Goal: Navigation & Orientation: Find specific page/section

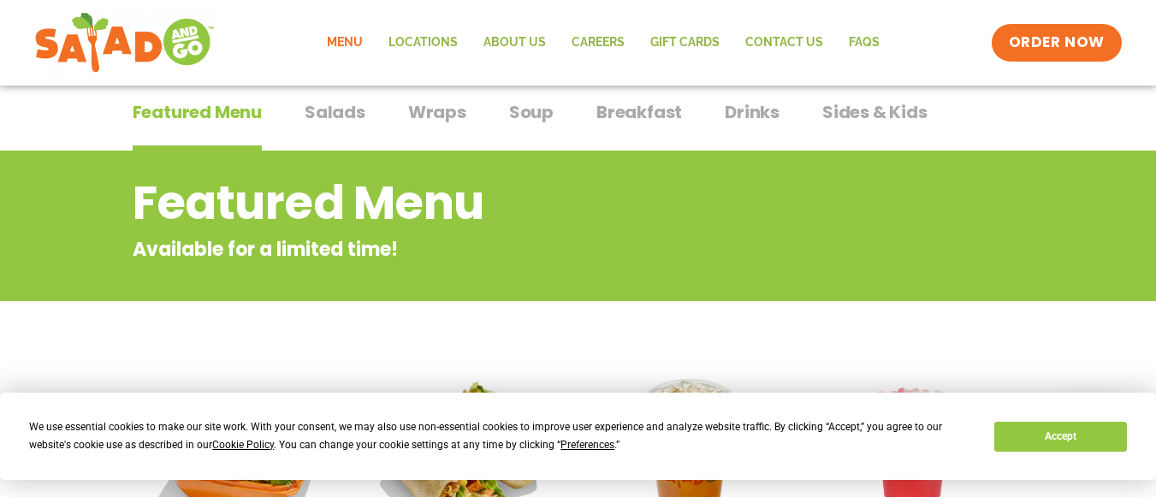
scroll to position [57, 0]
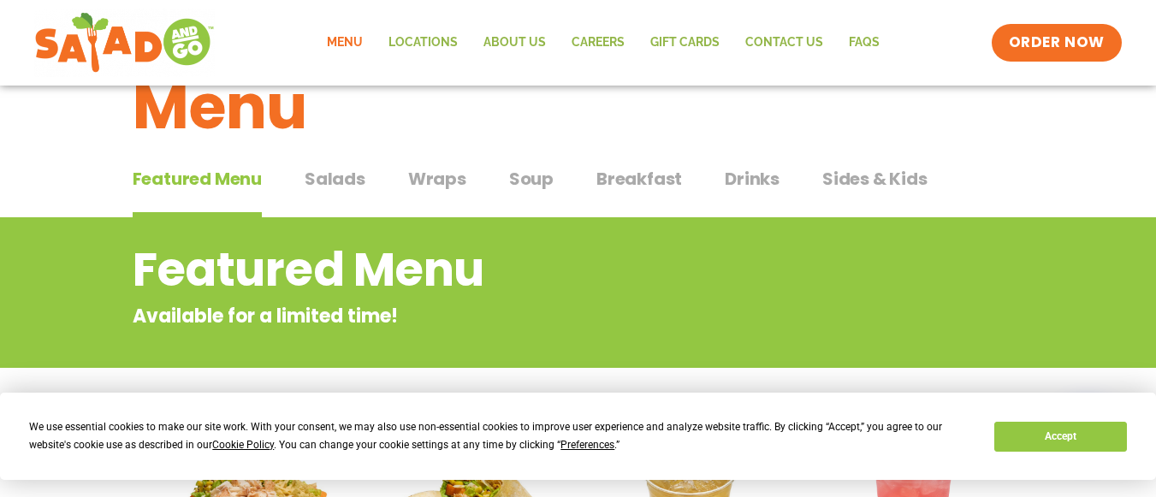
click at [650, 169] on span "Breakfast" at bounding box center [639, 179] width 86 height 26
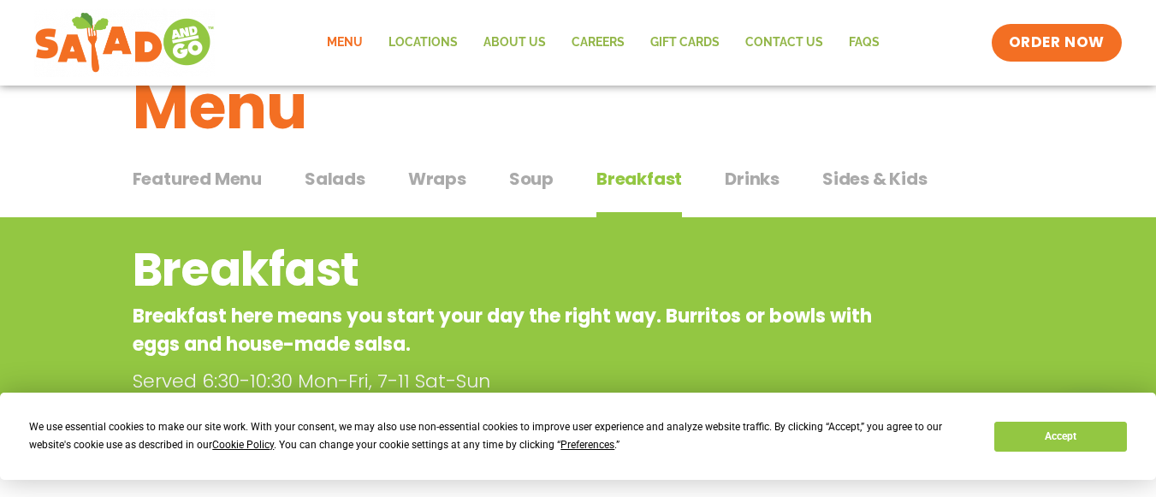
click at [645, 174] on span "Breakfast" at bounding box center [639, 179] width 86 height 26
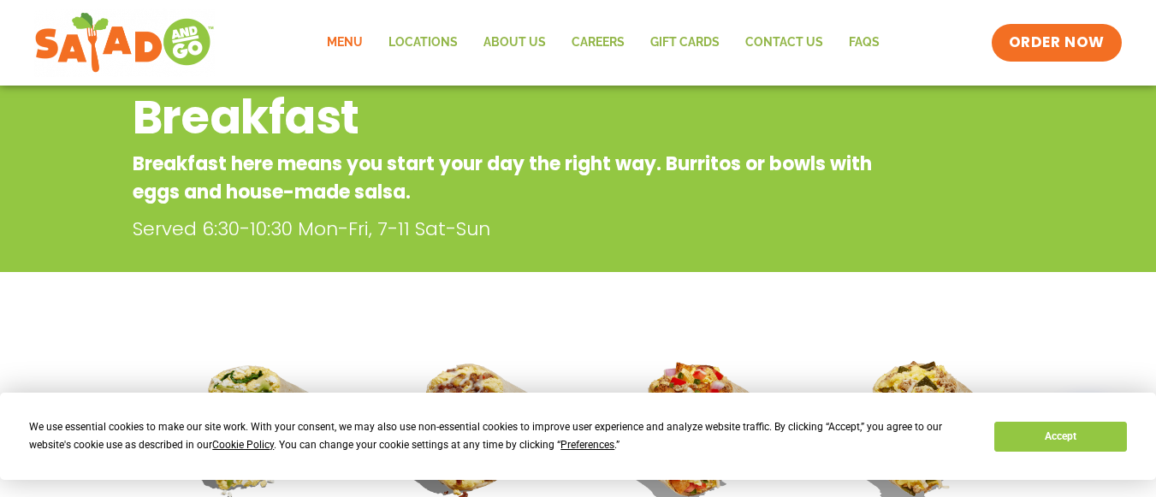
scroll to position [192, 0]
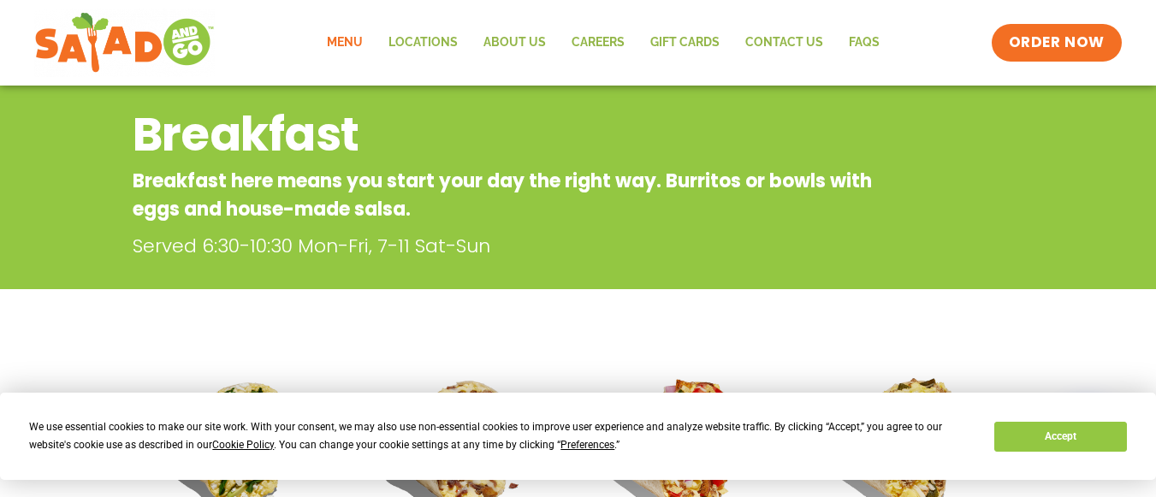
click at [346, 38] on link "Menu" at bounding box center [345, 42] width 62 height 39
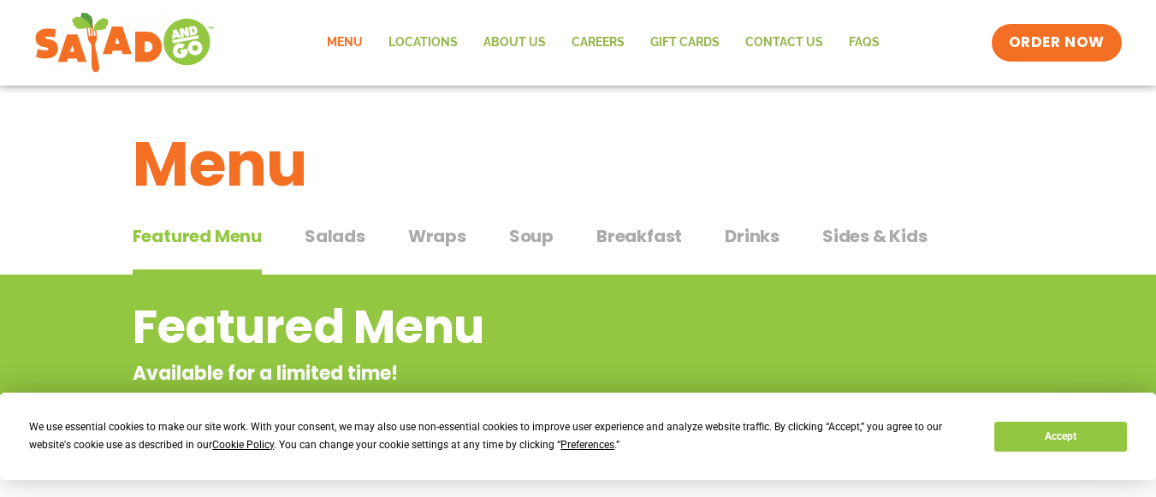
click at [347, 38] on link "Menu" at bounding box center [345, 42] width 62 height 39
click at [348, 237] on span "Salads" at bounding box center [334, 236] width 61 height 26
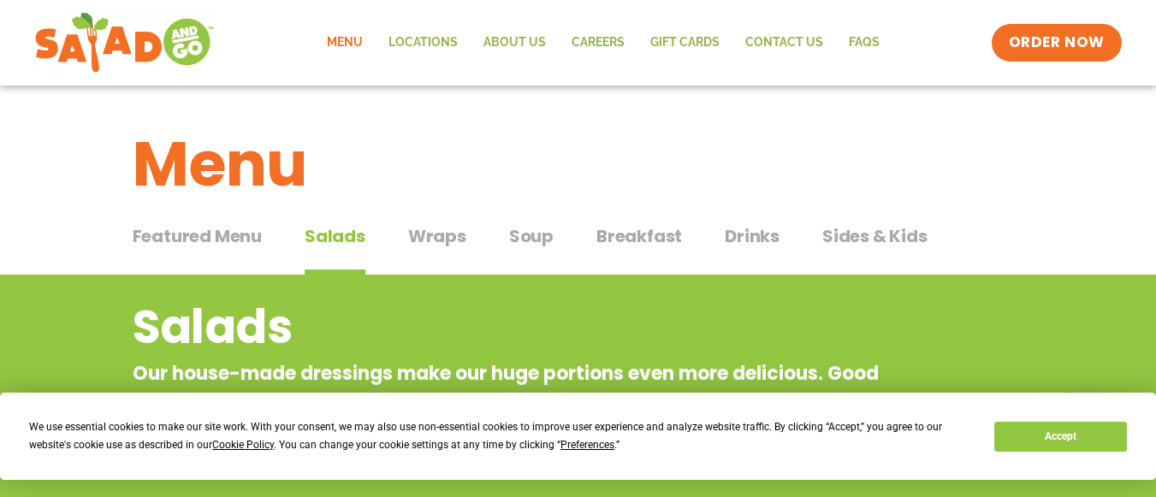
click at [340, 234] on span "Salads" at bounding box center [334, 236] width 61 height 26
click at [342, 236] on span "Salads" at bounding box center [334, 236] width 61 height 26
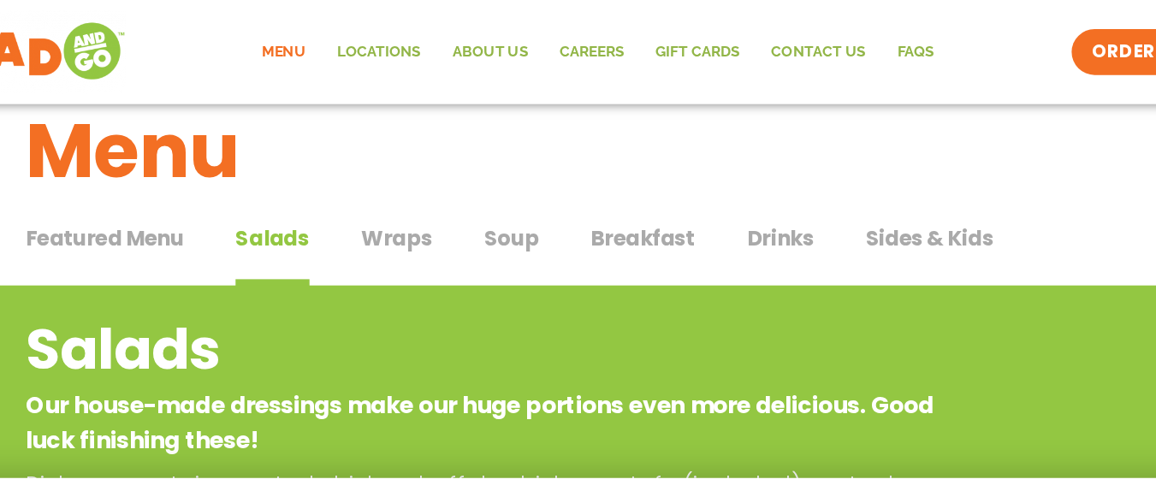
scroll to position [39, 0]
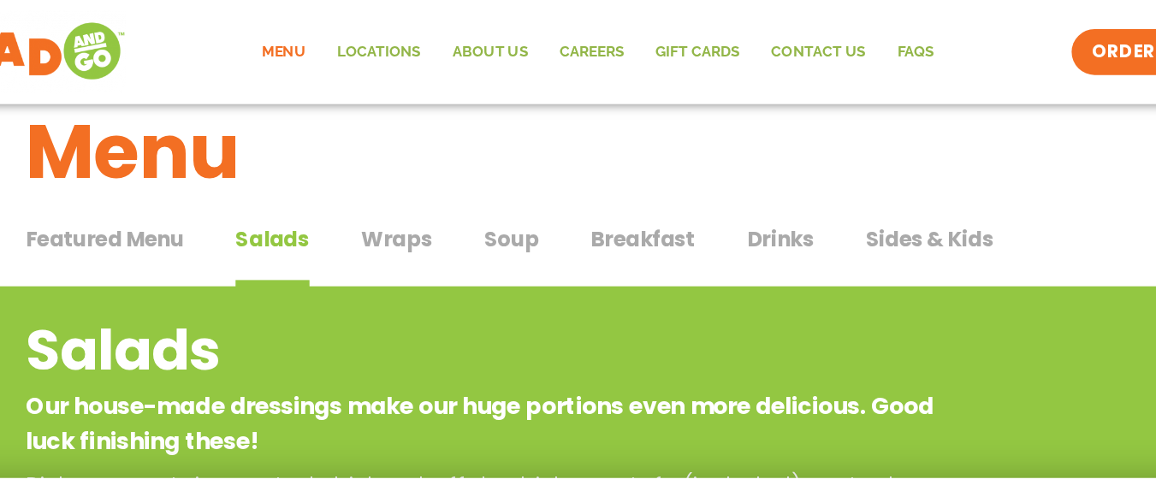
click at [536, 197] on span "Soup" at bounding box center [531, 197] width 44 height 26
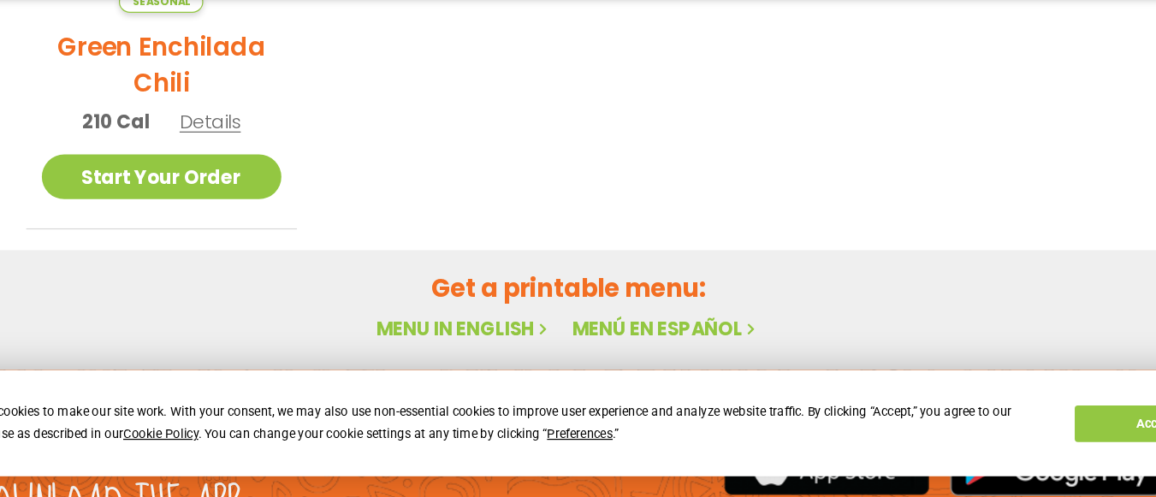
scroll to position [767, 0]
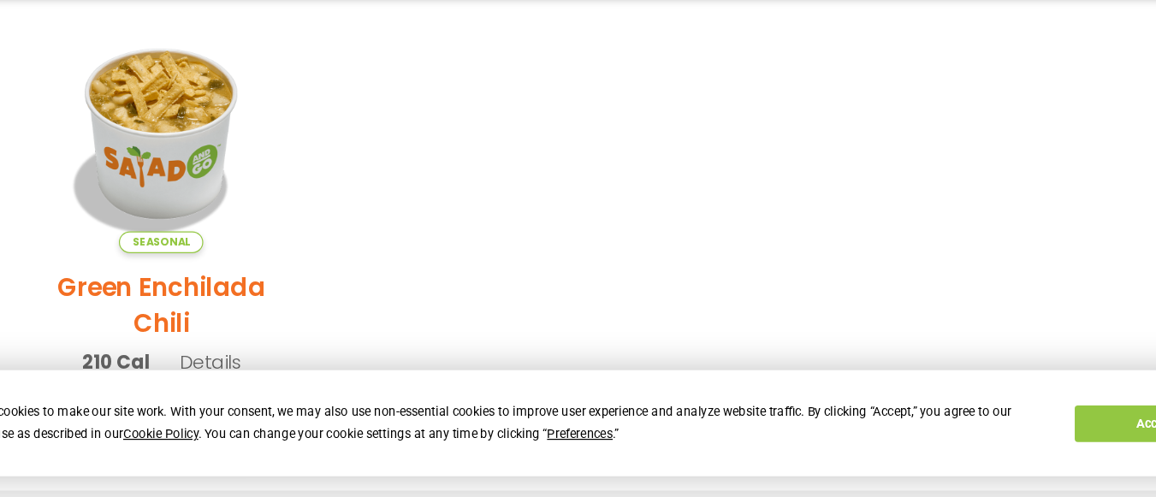
click at [576, 357] on ul "Seasonal Green Enchilada Chili 210 Cal Details Start Your Order Seasonal Start …" at bounding box center [578, 286] width 891 height 375
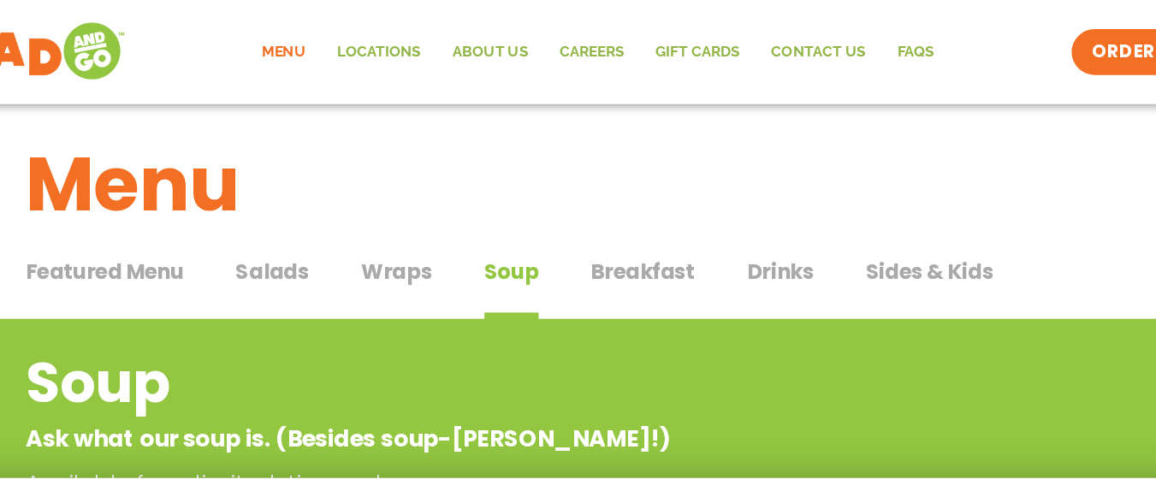
scroll to position [0, 0]
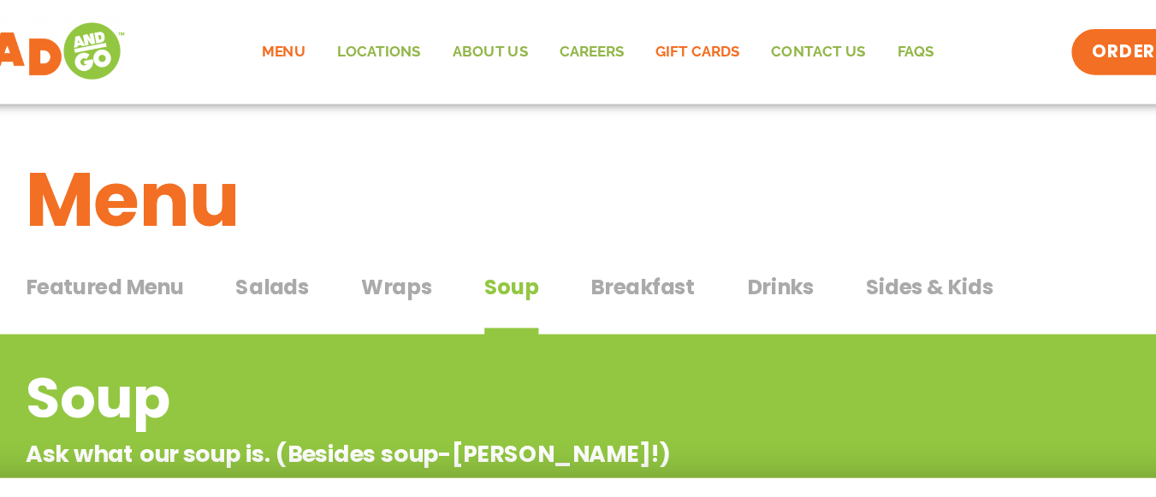
click at [689, 35] on link "GIFT CARDS" at bounding box center [684, 42] width 95 height 39
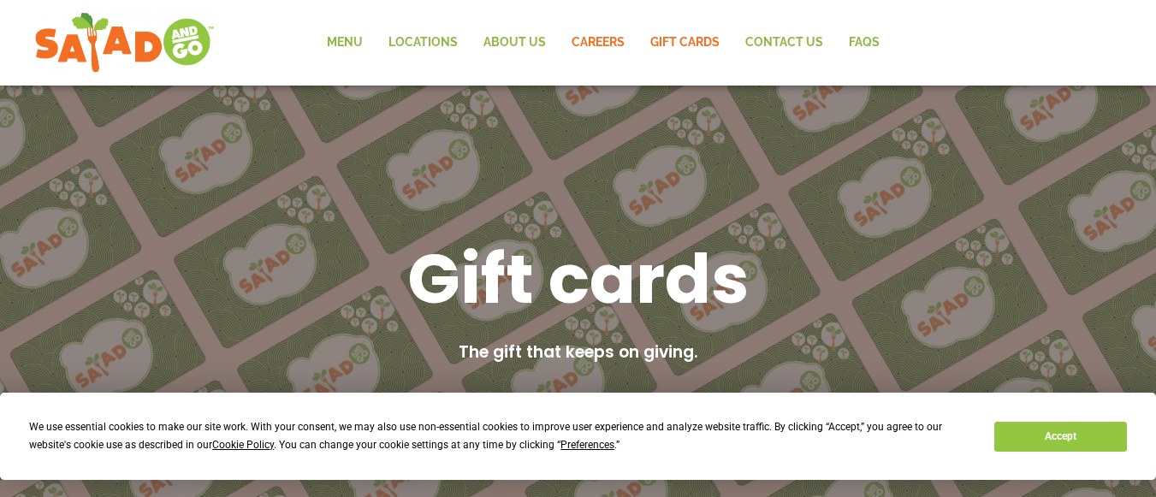
click at [601, 33] on link "Careers" at bounding box center [598, 42] width 79 height 39
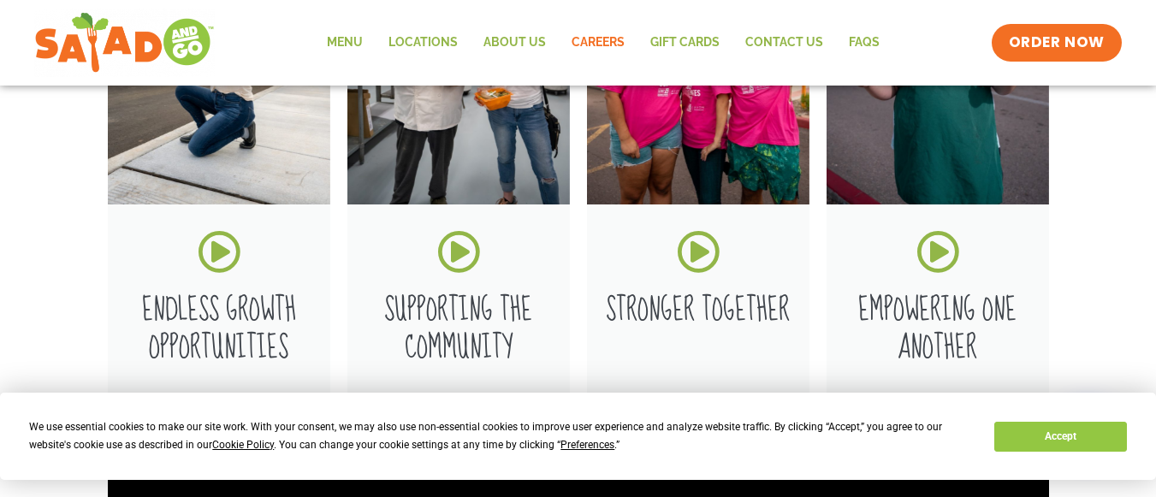
scroll to position [2006, 0]
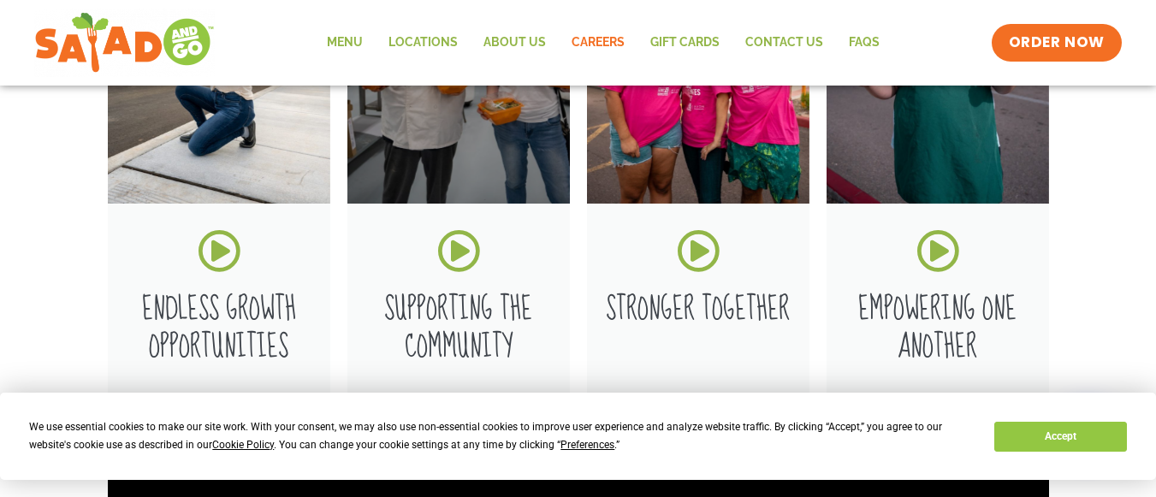
click at [459, 229] on icon at bounding box center [458, 250] width 43 height 43
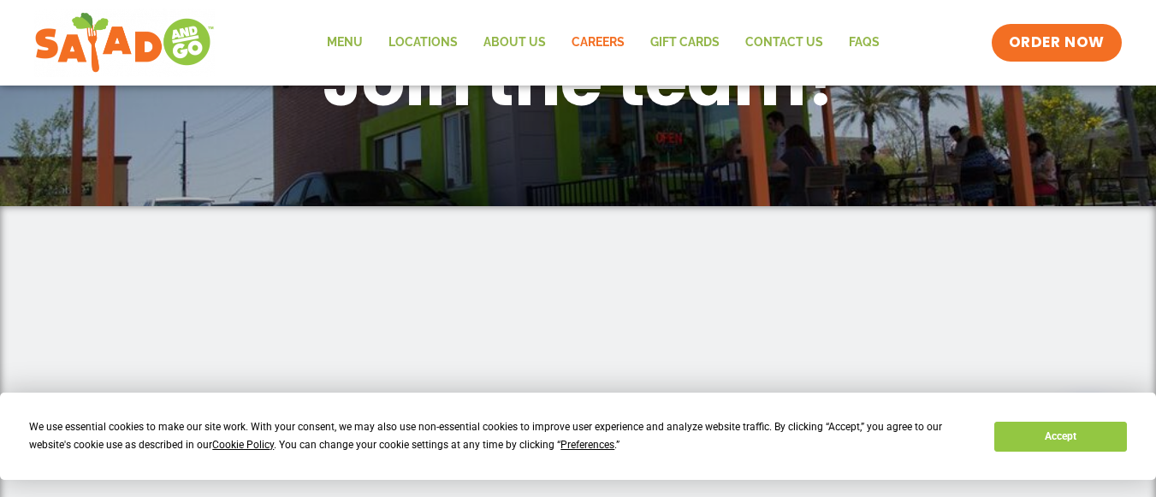
scroll to position [0, 0]
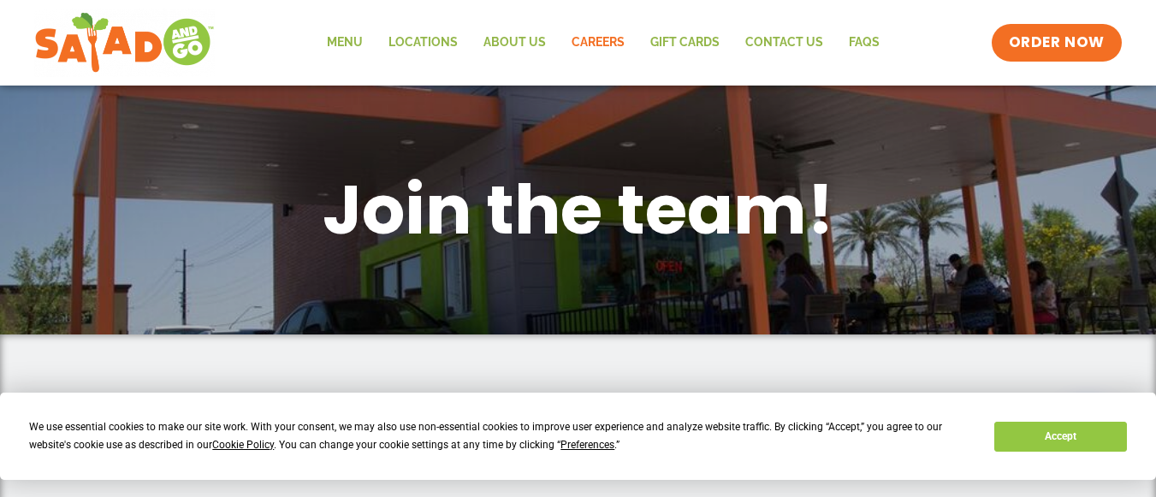
click at [598, 44] on link "Careers" at bounding box center [598, 42] width 79 height 39
click at [1055, 435] on button "Accept" at bounding box center [1060, 437] width 132 height 30
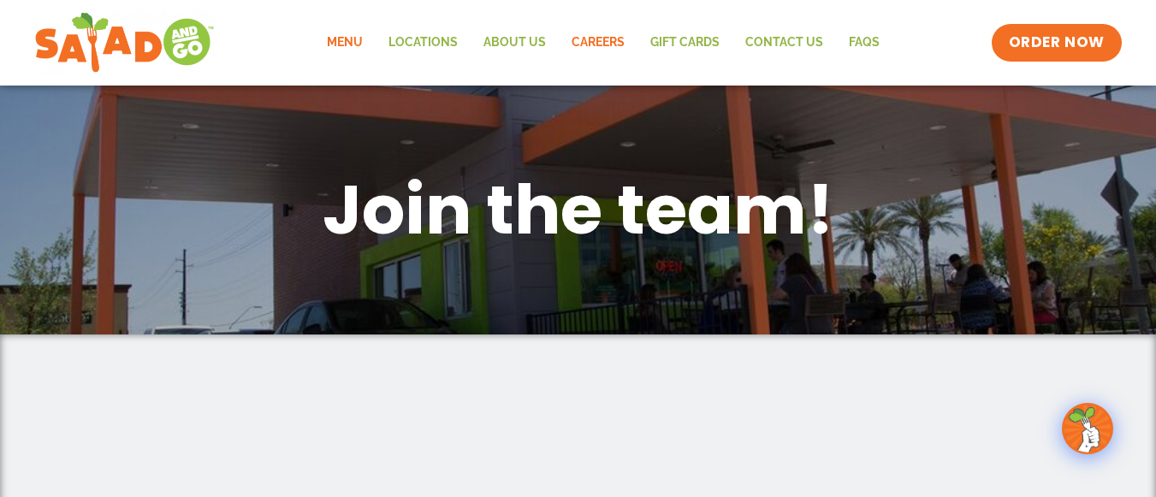
click at [352, 38] on link "Menu" at bounding box center [345, 42] width 62 height 39
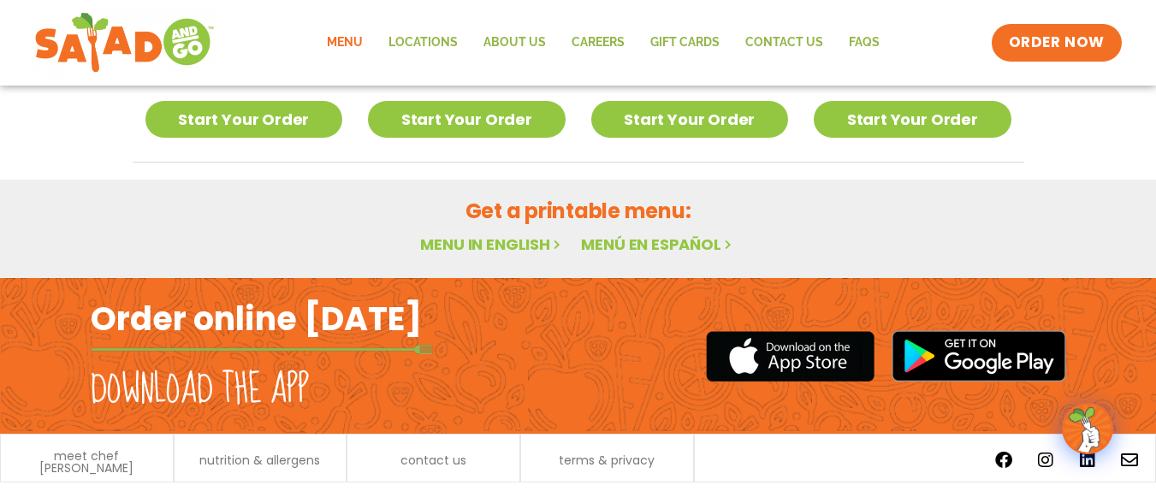
scroll to position [1199, 0]
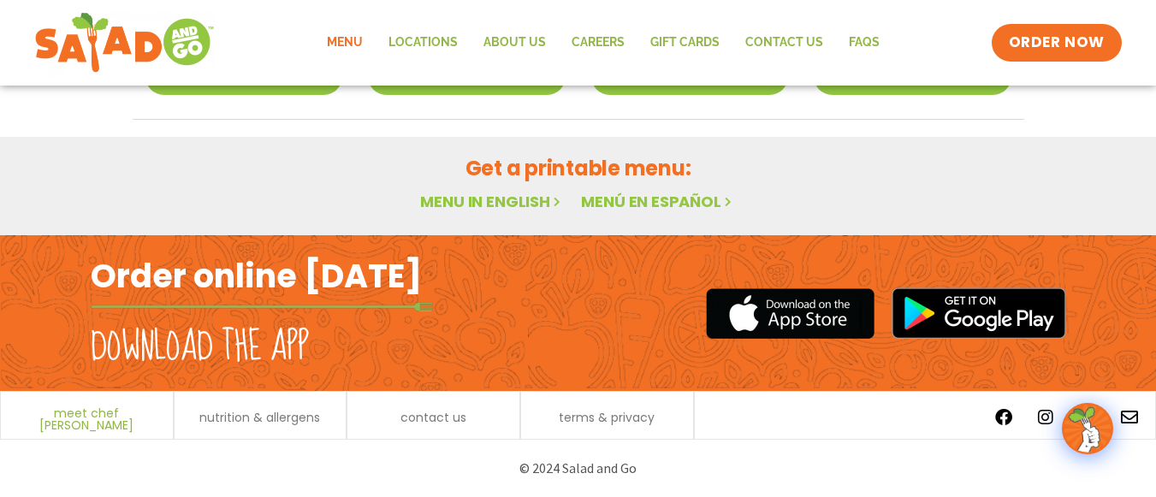
click at [124, 417] on span "meet chef [PERSON_NAME]" at bounding box center [86, 419] width 155 height 24
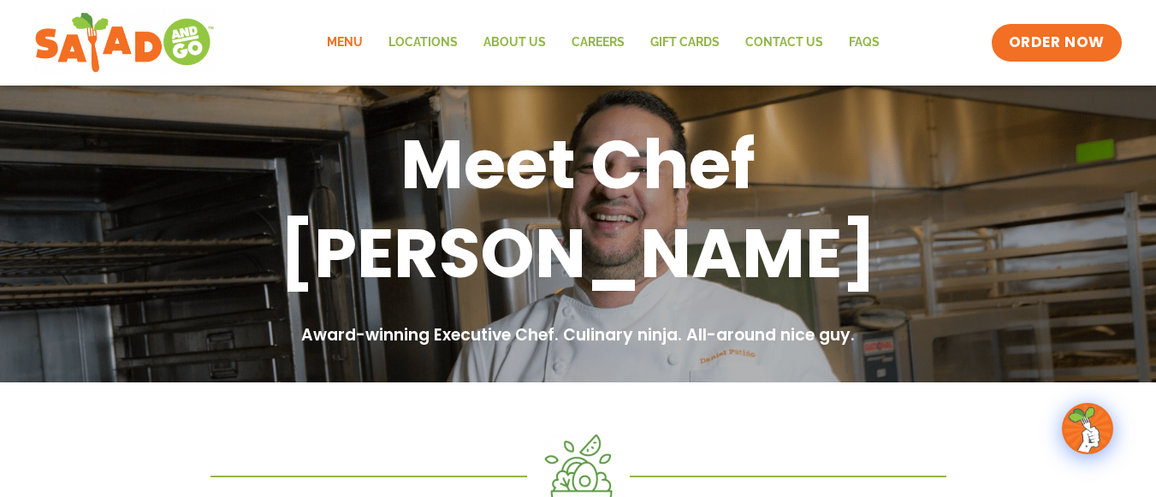
click at [347, 44] on link "Menu" at bounding box center [345, 42] width 62 height 39
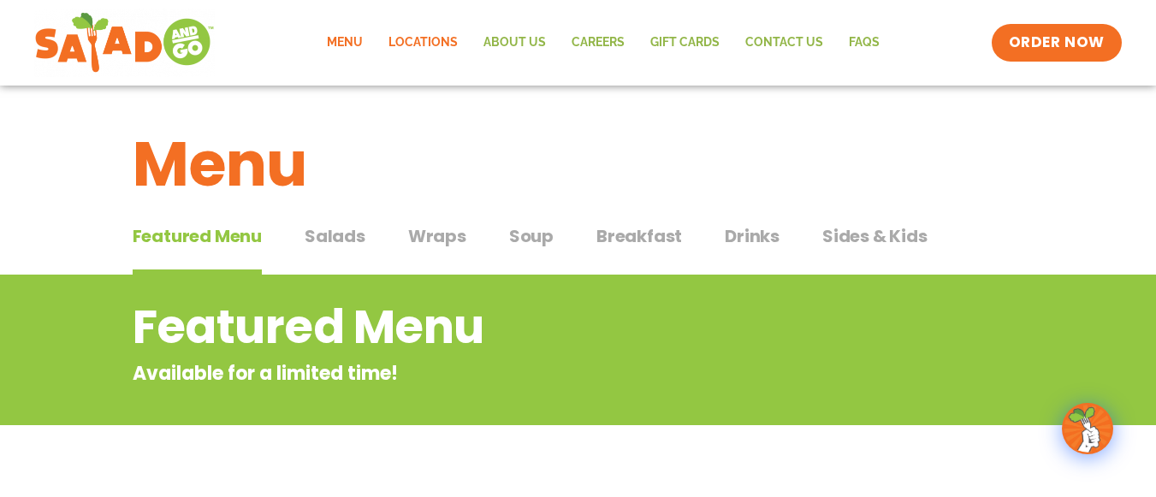
click at [441, 42] on link "Locations" at bounding box center [422, 42] width 95 height 39
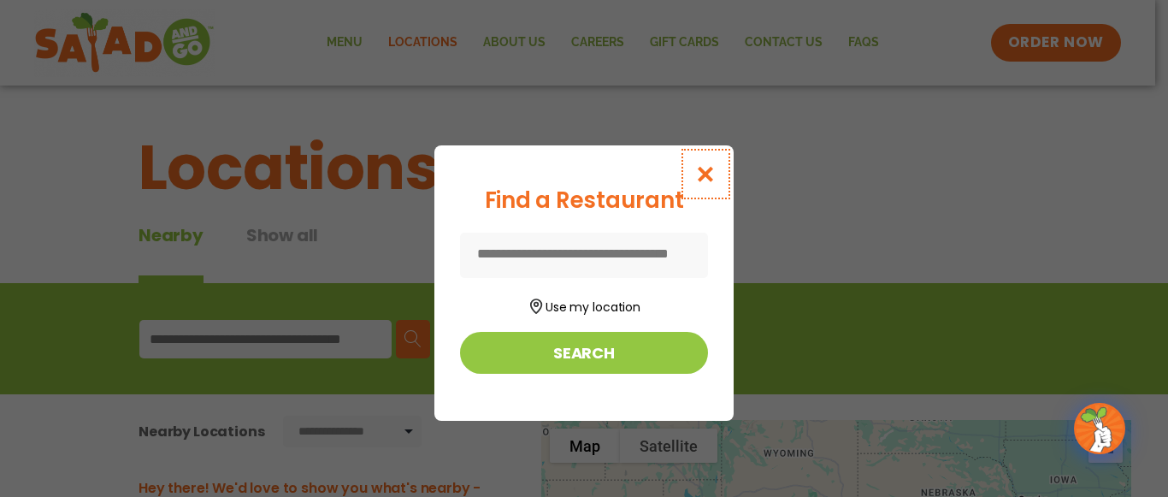
click at [701, 176] on icon "Close modal" at bounding box center [705, 174] width 21 height 18
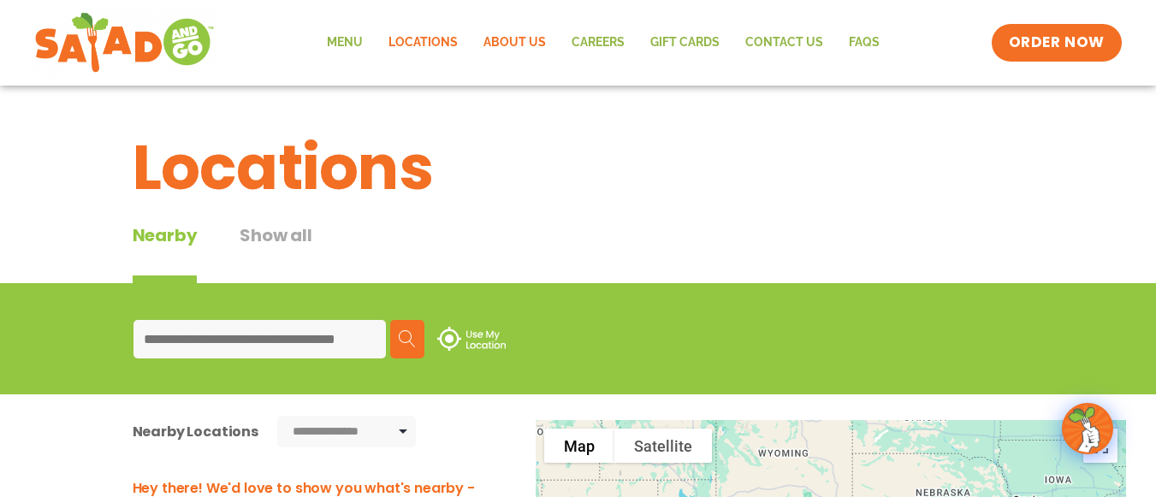
click at [522, 41] on link "About Us" at bounding box center [514, 42] width 88 height 39
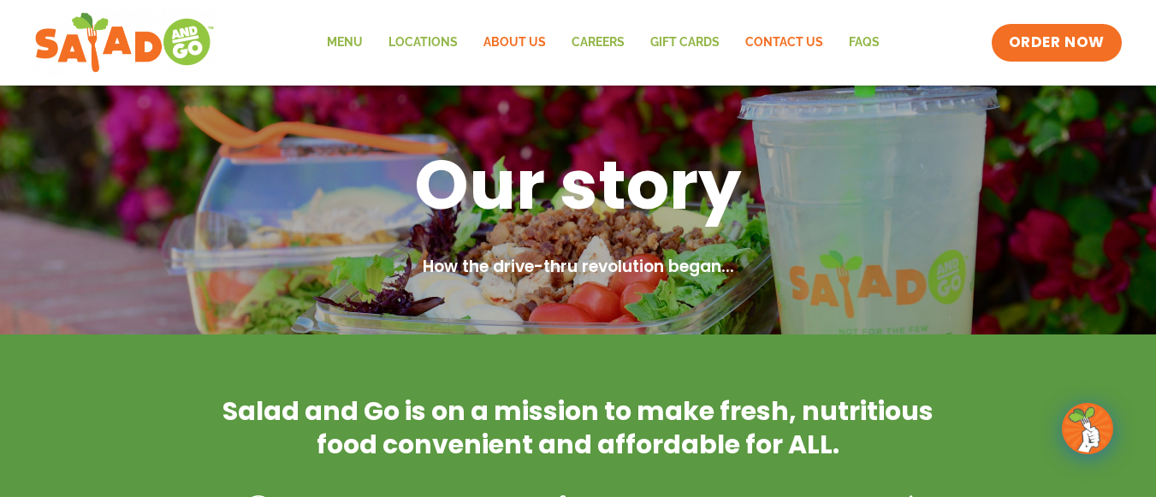
click at [783, 39] on link "Contact Us" at bounding box center [783, 42] width 103 height 39
